Goal: Transaction & Acquisition: Purchase product/service

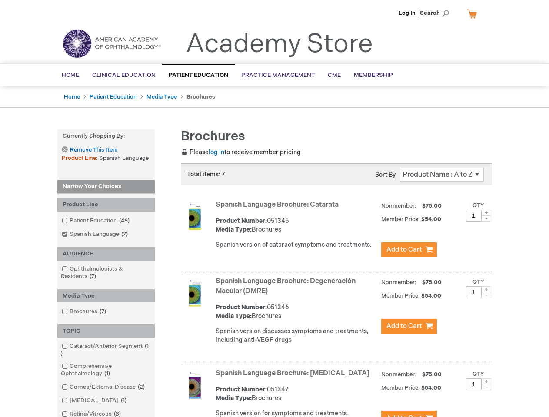
click at [437, 13] on span "Search" at bounding box center [436, 12] width 33 height 17
click at [106, 136] on strong "Currently Shopping by:" at bounding box center [105, 135] width 97 height 13
click at [106, 205] on div "Product Line" at bounding box center [105, 204] width 97 height 13
click at [106, 254] on div "AUDIENCE" at bounding box center [105, 253] width 97 height 13
click at [106, 296] on div "Media Type" at bounding box center [105, 295] width 97 height 13
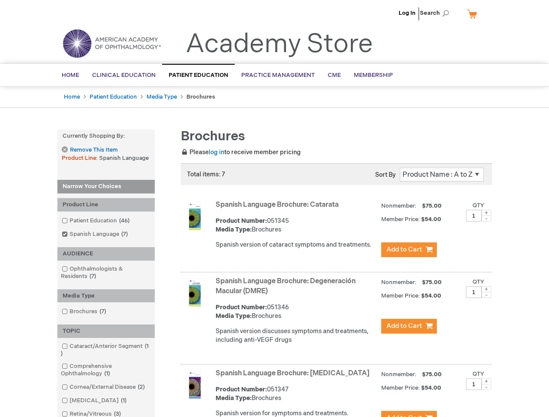
click at [106, 331] on div "TOPIC" at bounding box center [105, 330] width 97 height 13
click at [486, 213] on span at bounding box center [486, 213] width 10 height 6
click at [486, 218] on span at bounding box center [486, 218] width 10 height 6
type input "1"
click at [486, 289] on span at bounding box center [486, 289] width 10 height 6
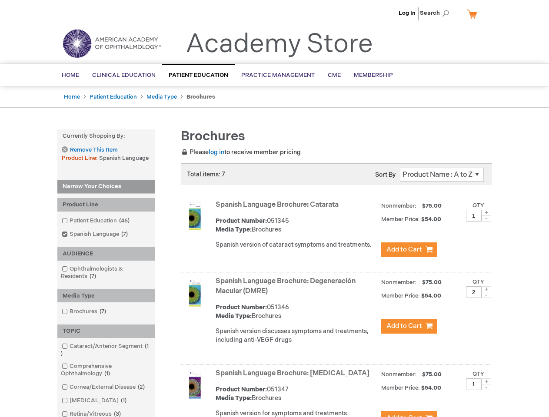
click at [486, 295] on span at bounding box center [486, 295] width 10 height 6
type input "1"
